Goal: Information Seeking & Learning: Understand process/instructions

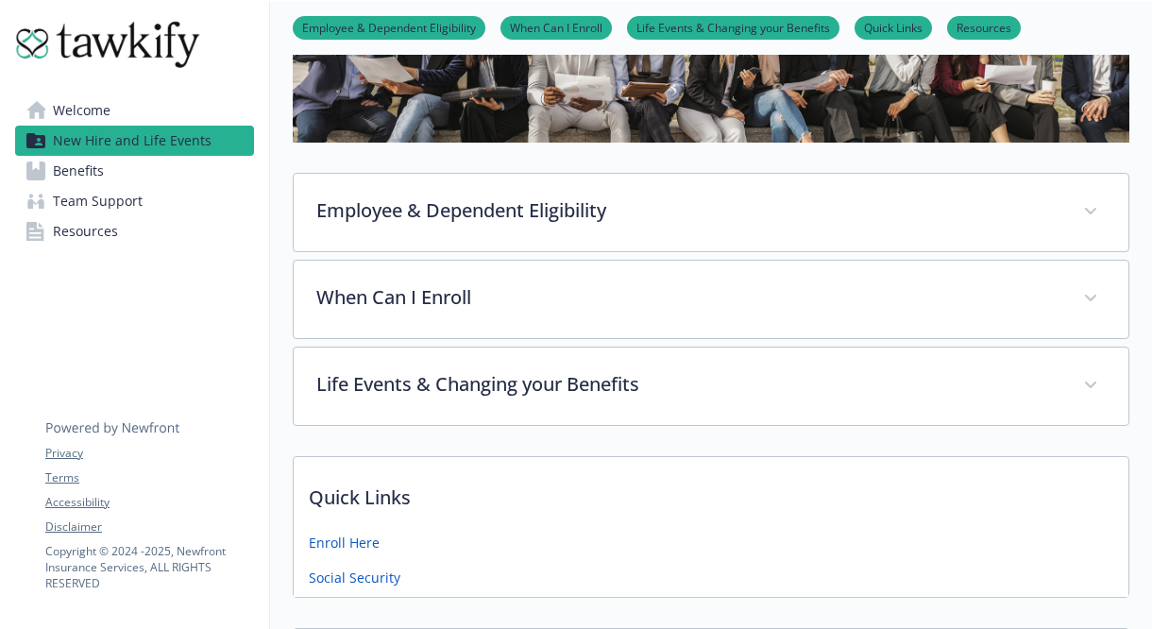
scroll to position [283, 0]
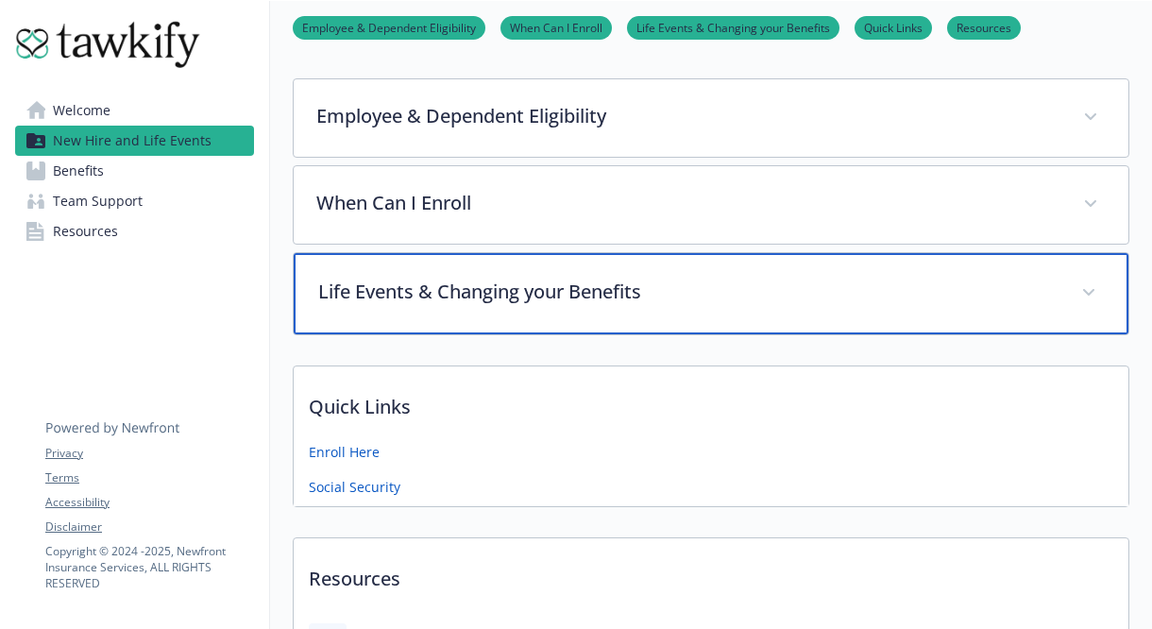
click at [521, 286] on p "Life Events & Changing your Benefits" at bounding box center [688, 292] width 740 height 28
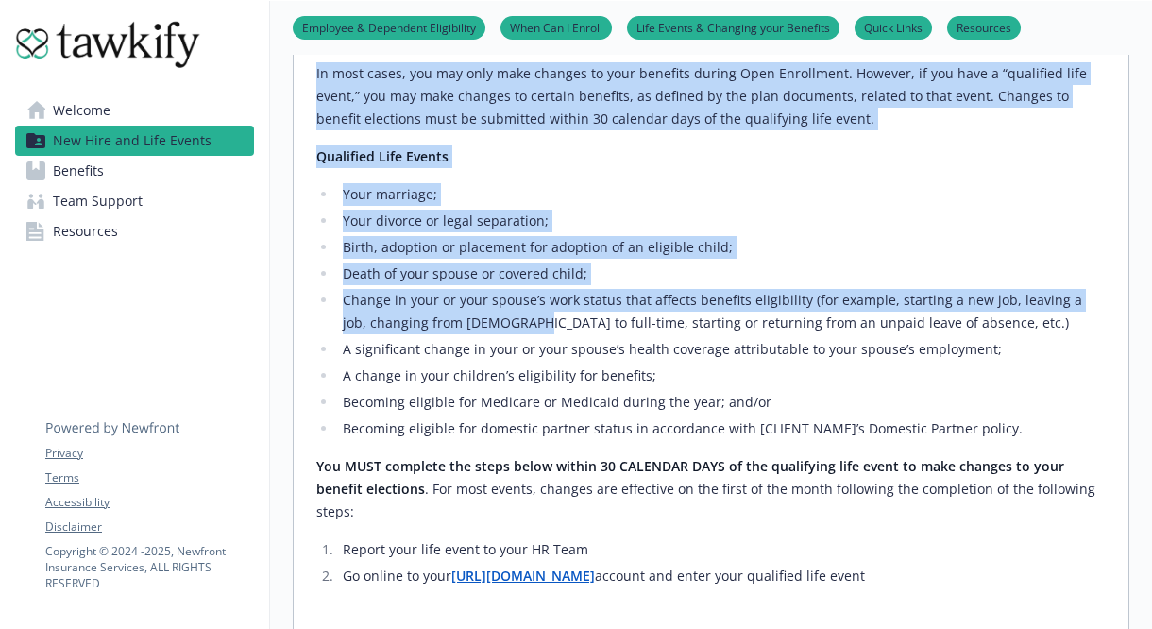
scroll to position [661, 0]
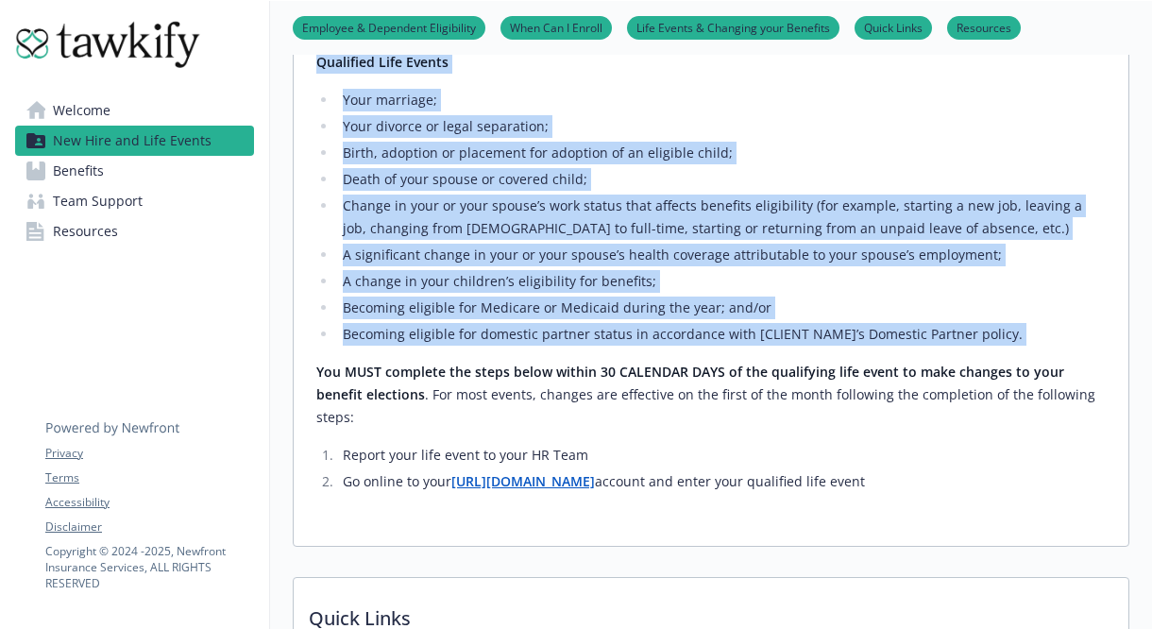
drag, startPoint x: 315, startPoint y: 172, endPoint x: 1020, endPoint y: 319, distance: 719.6
click at [1020, 319] on div "In most cases, you may only make changes to your benefits during Open Enrollmen…" at bounding box center [710, 230] width 789 height 525
copy div "Lo ipsu dolor, sit ame cons adip elitsed do eius temporin utlabo Etdo Magnaaliq…"
click at [999, 470] on li "Go online to your [URL][DOMAIN_NAME] account and enter your qualified life event" at bounding box center [721, 481] width 769 height 23
copy div "Lo ipsu dolor, sit ame cons adip elitsed do eius temporin utlabo Etdo Magnaaliq…"
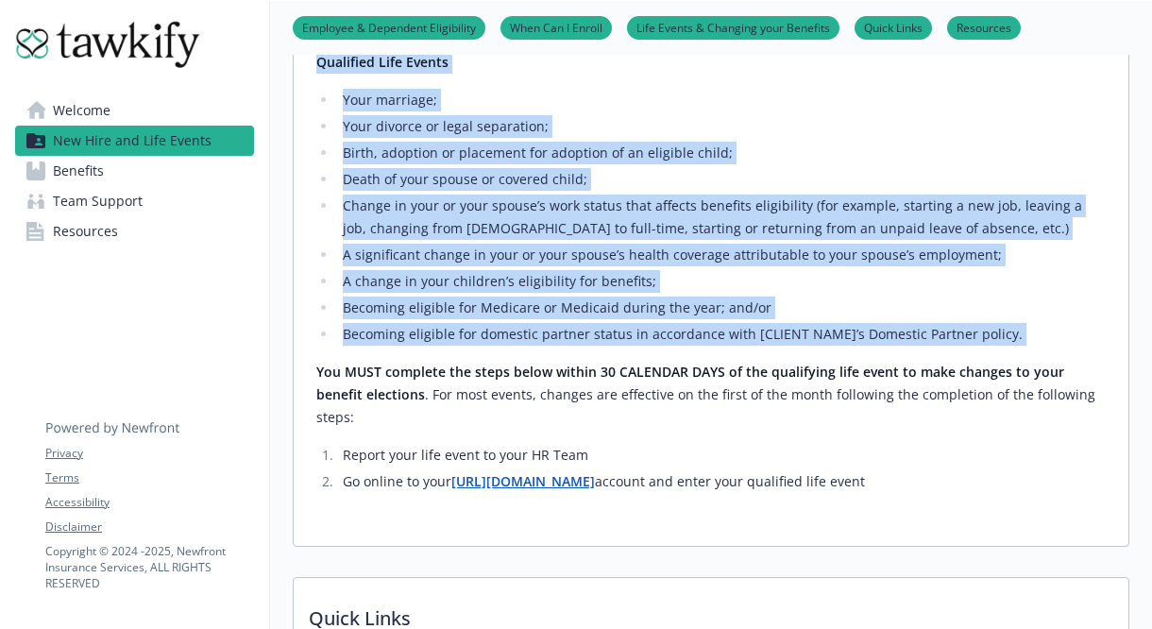
click at [1112, 254] on div "In most cases, you may only make changes to your benefits during Open Enrollmen…" at bounding box center [711, 249] width 835 height 593
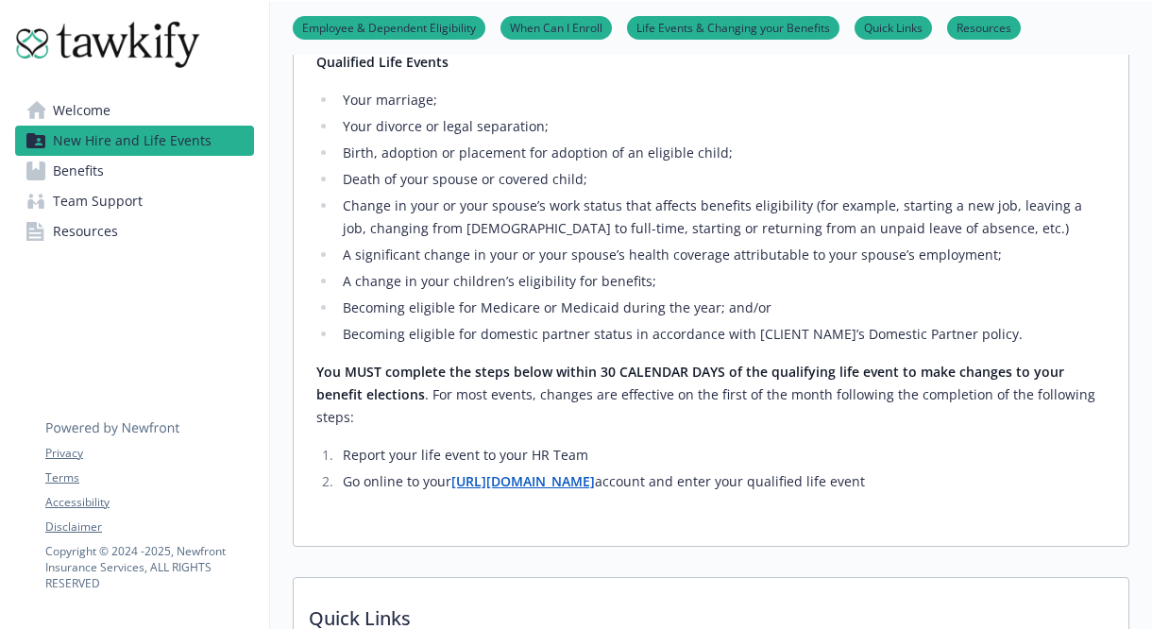
click at [1057, 161] on li "Birth, adoption or placement for adoption of an eligible child;​" at bounding box center [721, 153] width 769 height 23
click at [1026, 264] on li "A significant change in your or your spouse’s health coverage attributable to y…" at bounding box center [721, 255] width 769 height 23
